Goal: Check status

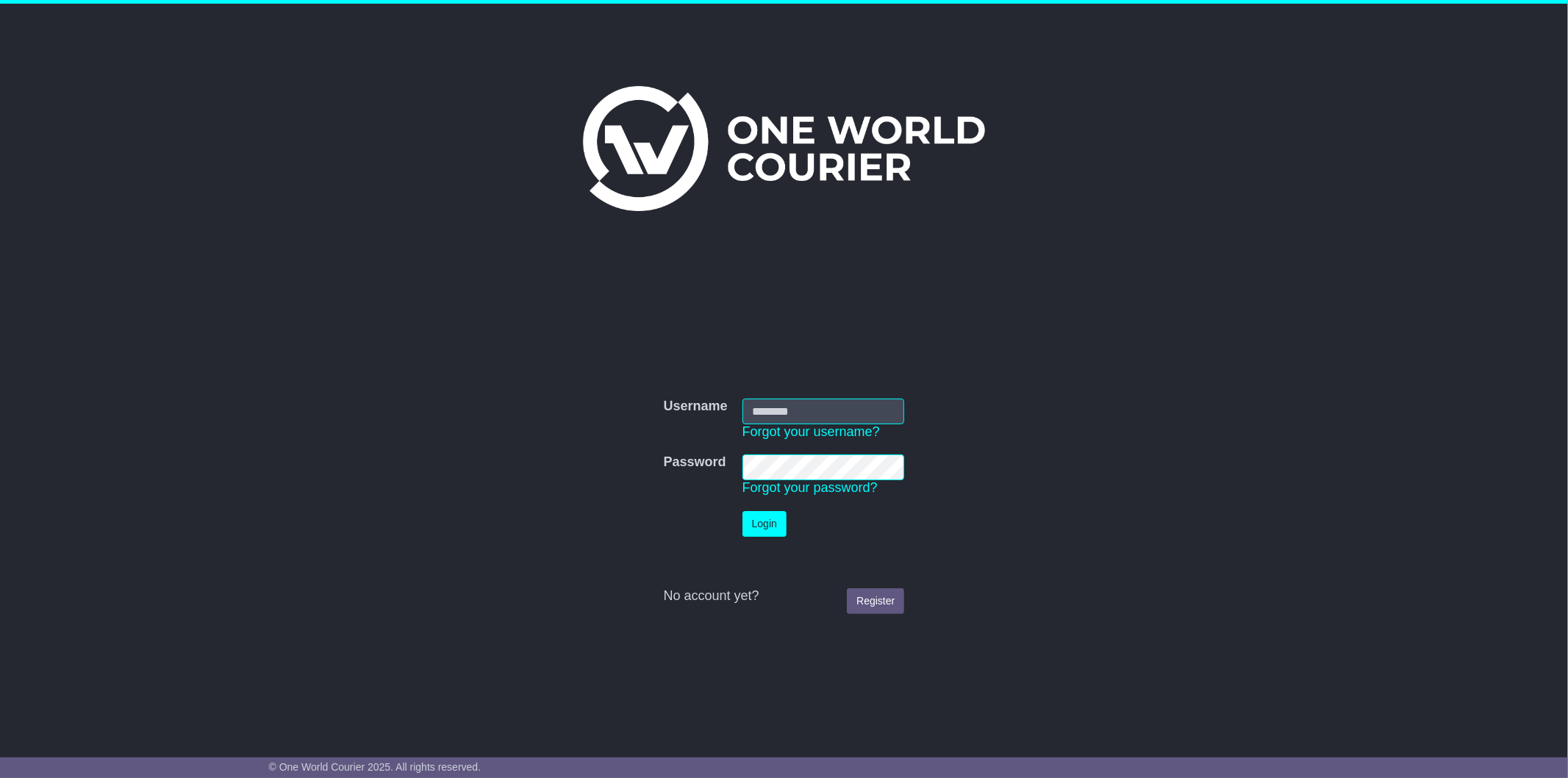
click at [811, 407] on input "Username" at bounding box center [824, 411] width 163 height 26
type input "**********"
click at [743, 511] on button "Login" at bounding box center [764, 524] width 44 height 26
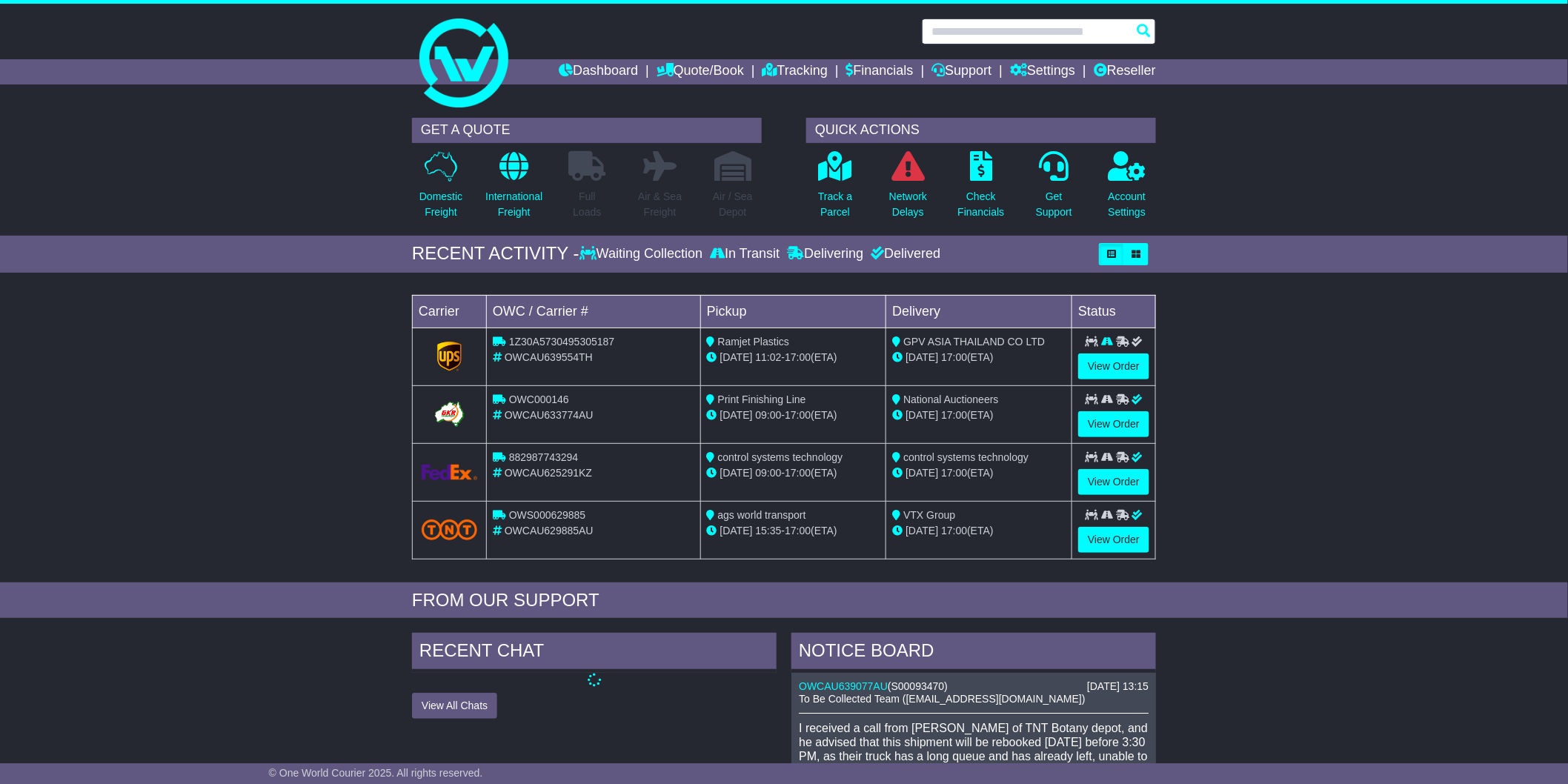
click at [973, 39] on input "text" at bounding box center [1039, 31] width 234 height 26
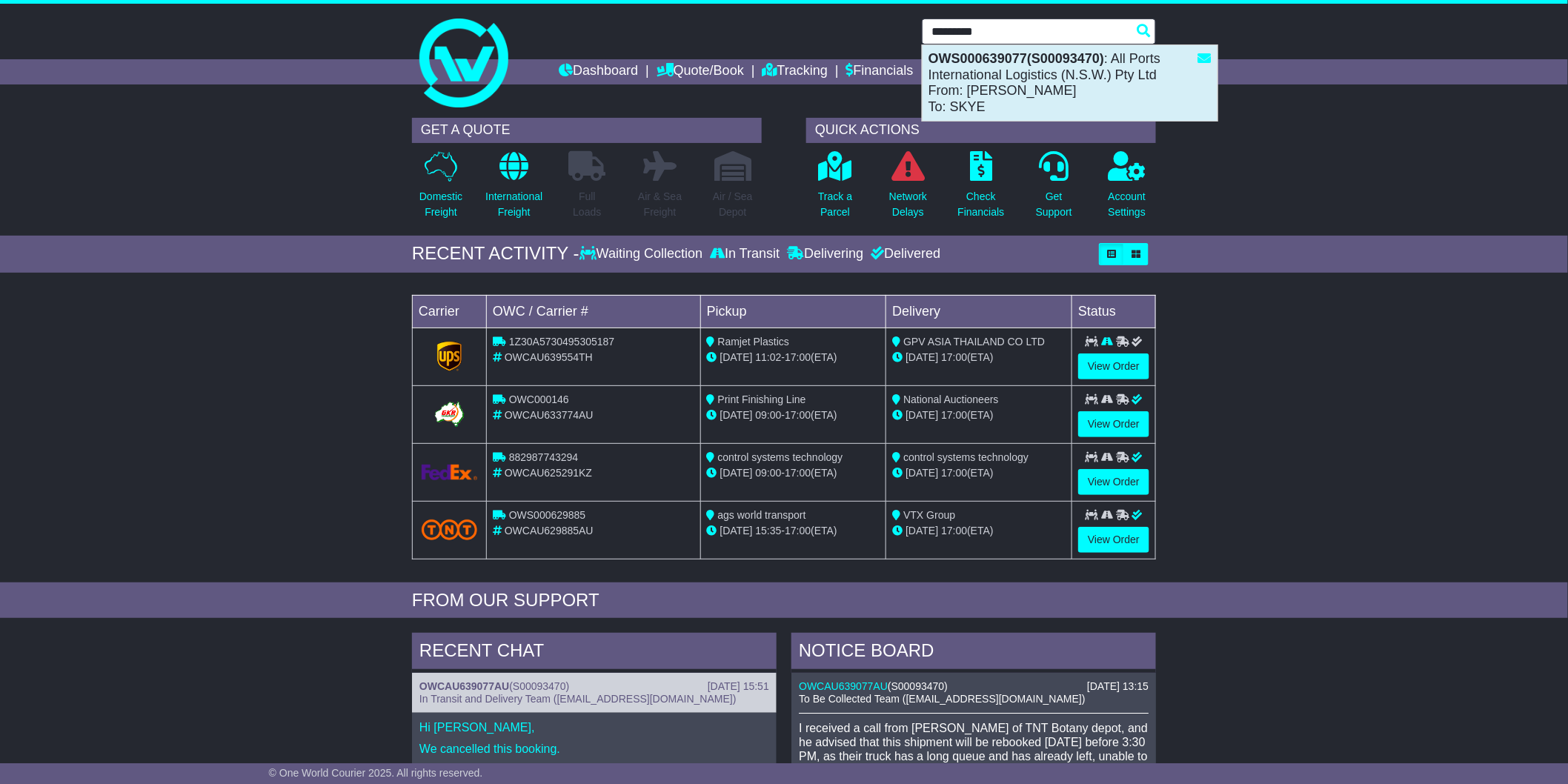
click at [995, 71] on div "OWS000639077(S00093470) : All Ports International Logistics (N.S.W.) Pty Ltd Fr…" at bounding box center [1070, 83] width 295 height 76
type input "**********"
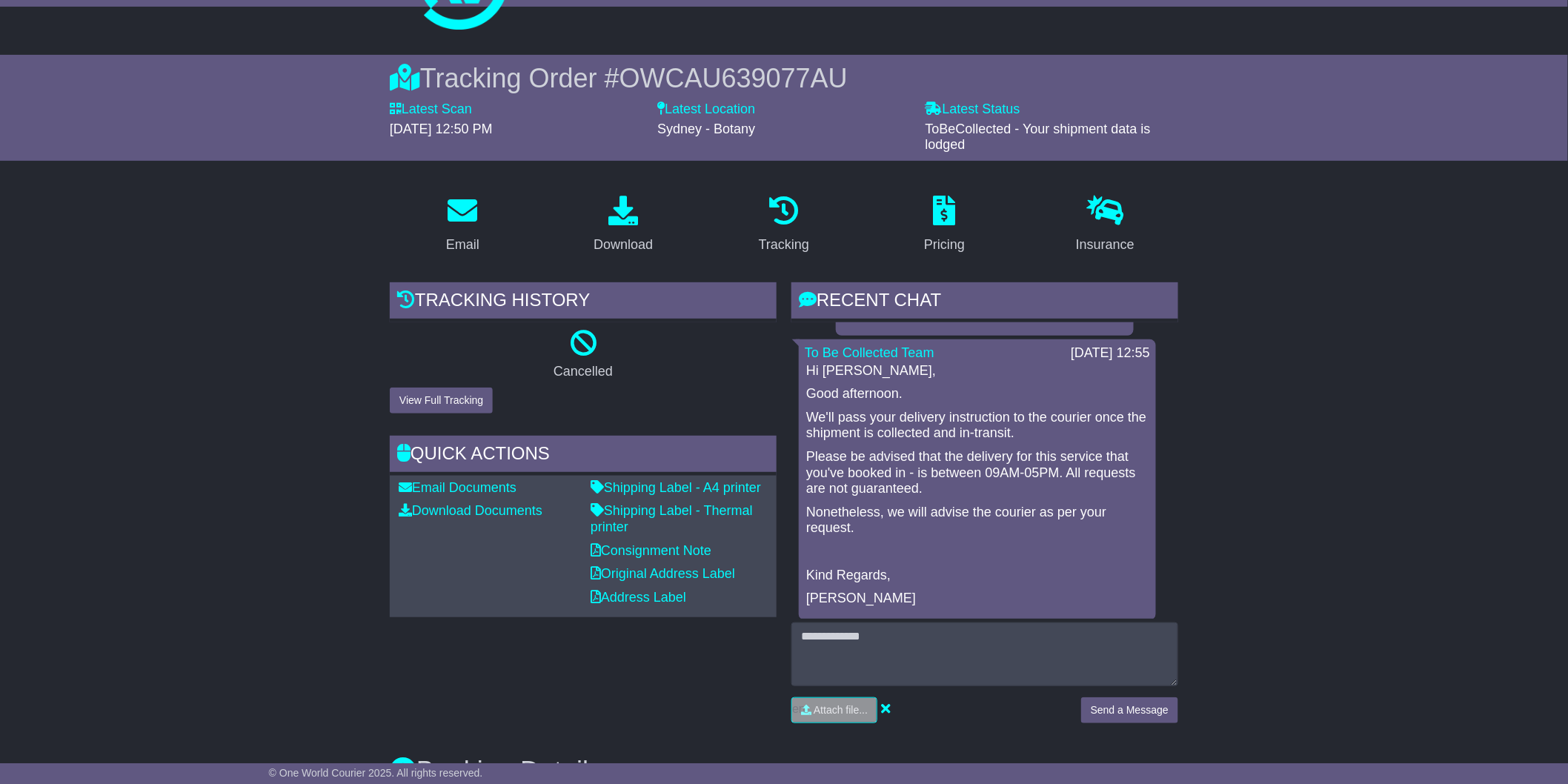
scroll to position [2296, 0]
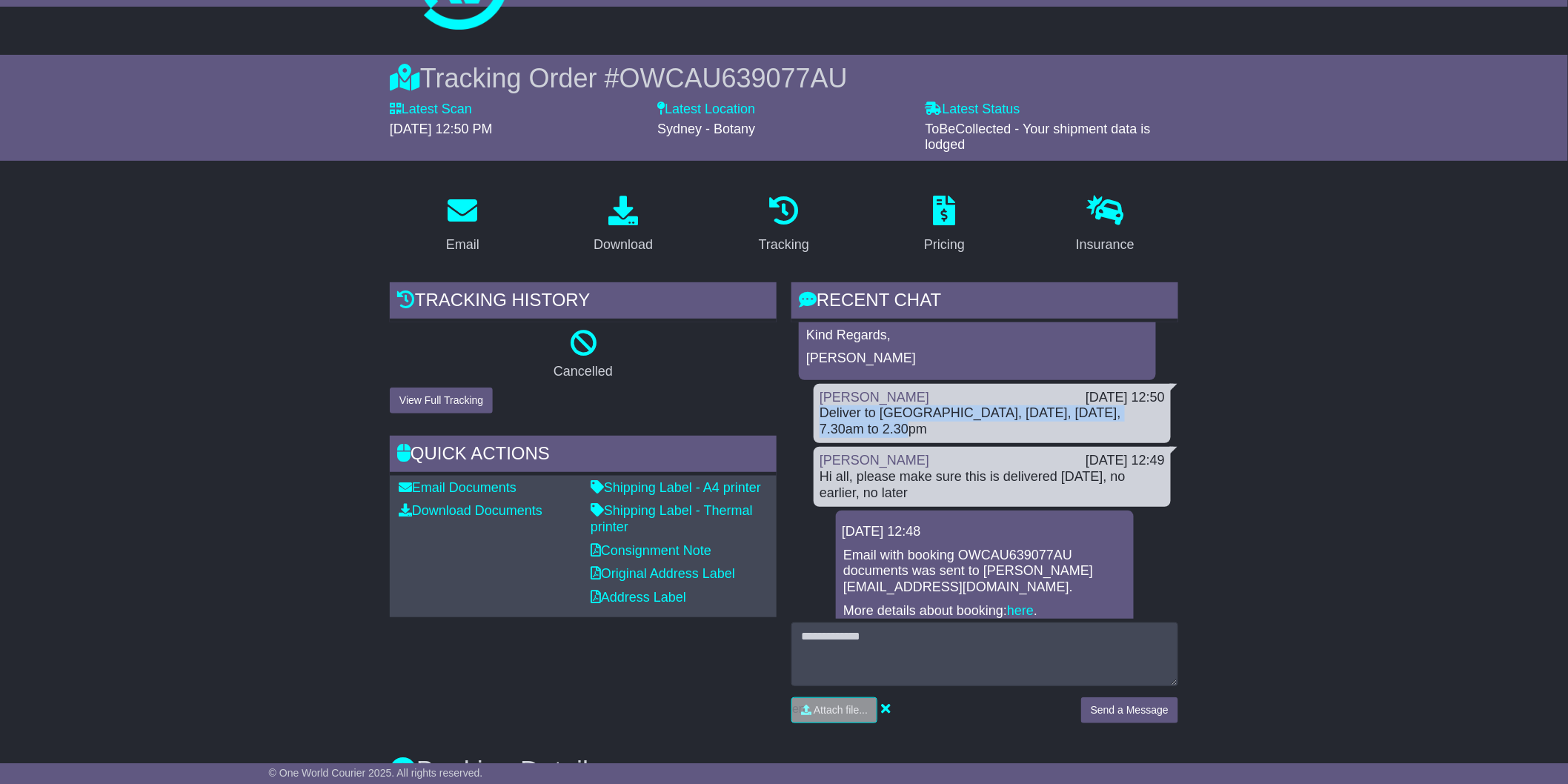
drag, startPoint x: 817, startPoint y: 390, endPoint x: 905, endPoint y: 409, distance: 90.0
click at [905, 409] on div "Matthew Elliott 27 Aug 2025 12:50 Deliver to Loading Dock, 29 August, Friday, 7…" at bounding box center [992, 414] width 357 height 60
copy div "Deliver to [GEOGRAPHIC_DATA], [DATE], [DATE], 7.30am to 2.30pm"
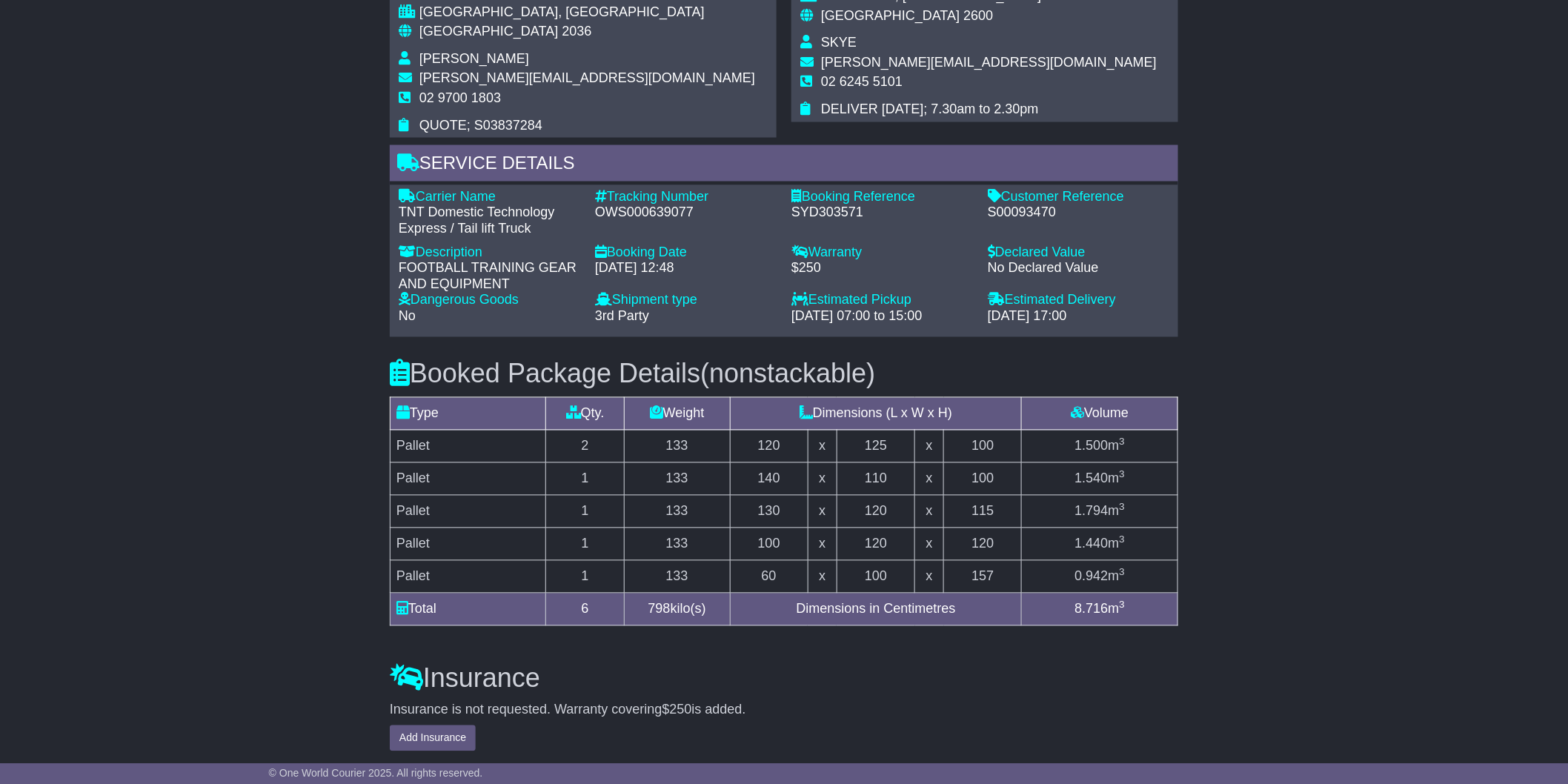
scroll to position [655, 0]
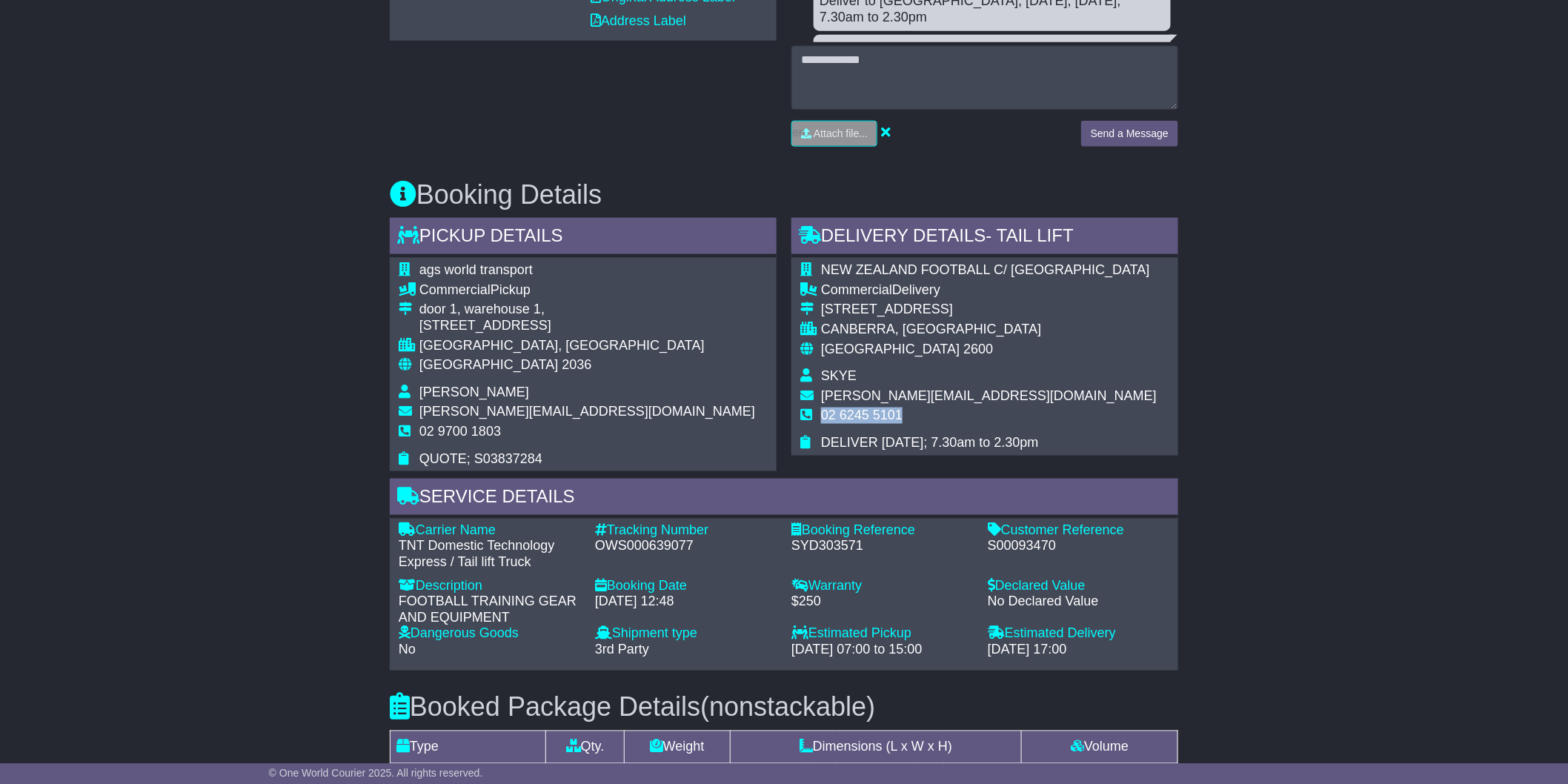
drag, startPoint x: 905, startPoint y: 413, endPoint x: 823, endPoint y: 413, distance: 82.0
click at [823, 413] on td "02 6245 5101" at bounding box center [989, 421] width 336 height 28
copy span "02 6245 5101"
